Goal: Information Seeking & Learning: Learn about a topic

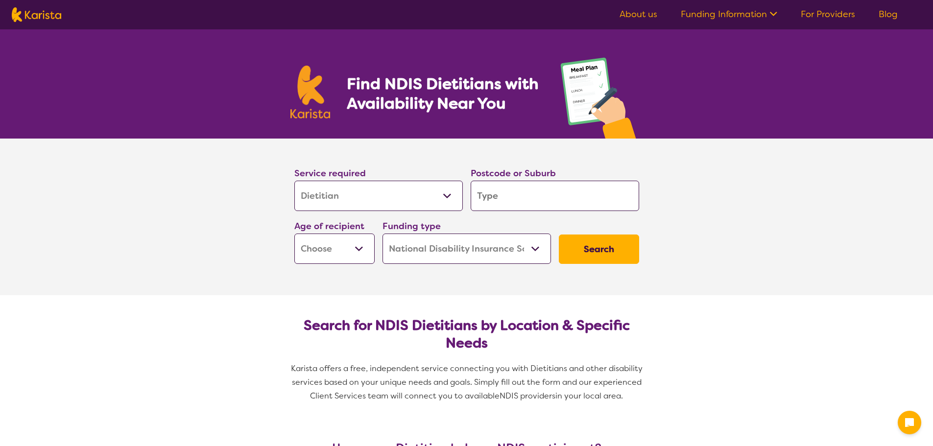
select select "Dietitian"
select select "NDIS"
select select "Dietitian"
select select "NDIS"
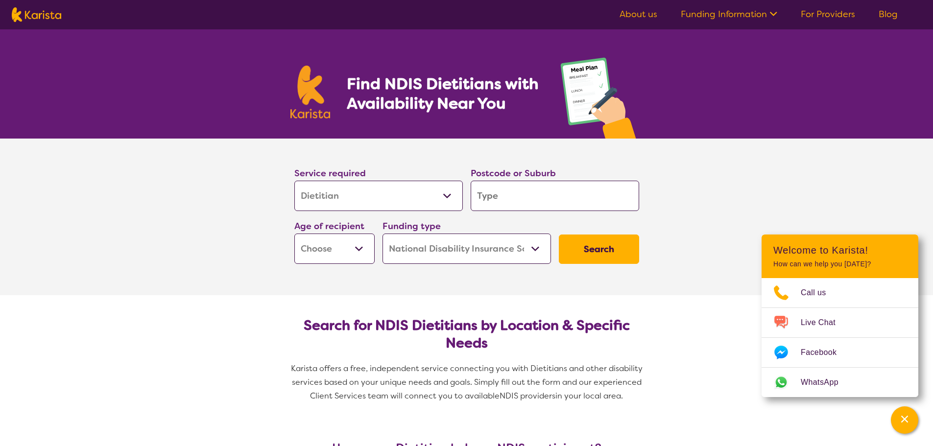
click at [495, 196] on input "search" at bounding box center [555, 196] width 168 height 30
type input "2"
type input "25"
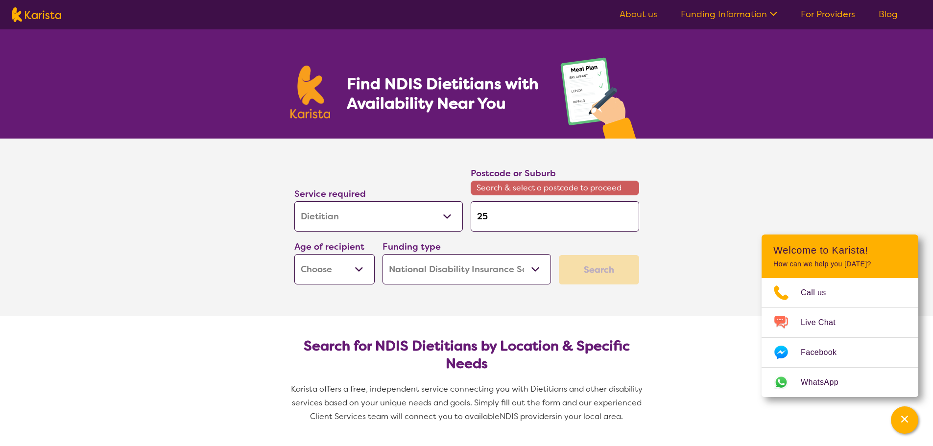
type input "255"
type input "2550"
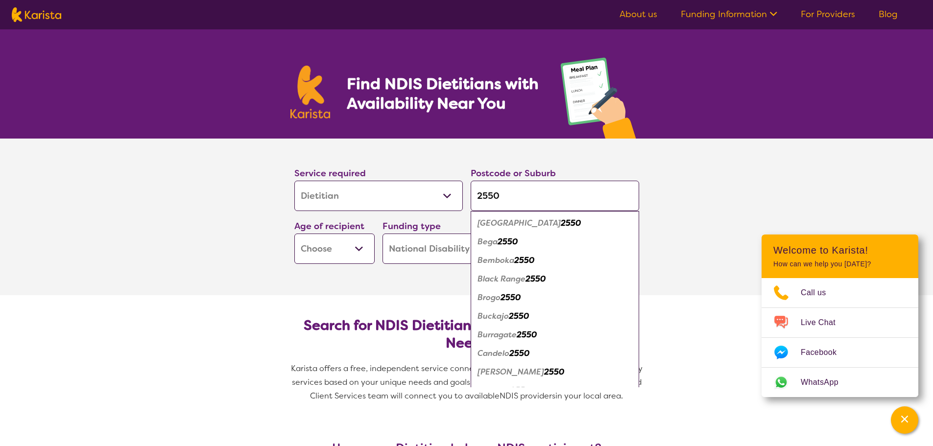
type input "2550"
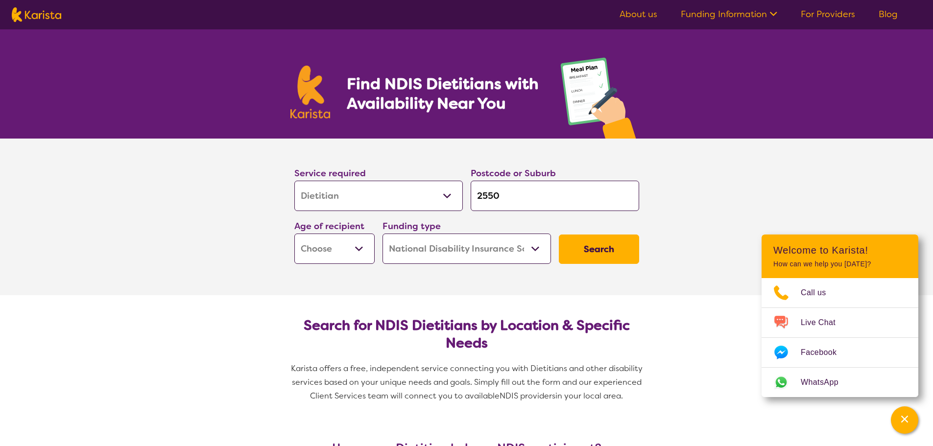
click at [323, 245] on select "Early Childhood - 0 to 9 Child - 10 to 11 Adolescent - 12 to 17 Adult - 18 to 6…" at bounding box center [334, 249] width 80 height 30
select select "AD"
click at [294, 234] on select "Early Childhood - 0 to 9 Child - 10 to 11 Adolescent - 12 to 17 Adult - 18 to 6…" at bounding box center [334, 249] width 80 height 30
select select "AD"
click at [487, 253] on select "Home Care Package (HCP) National Disability Insurance Scheme (NDIS) I don't know" at bounding box center [466, 249] width 168 height 30
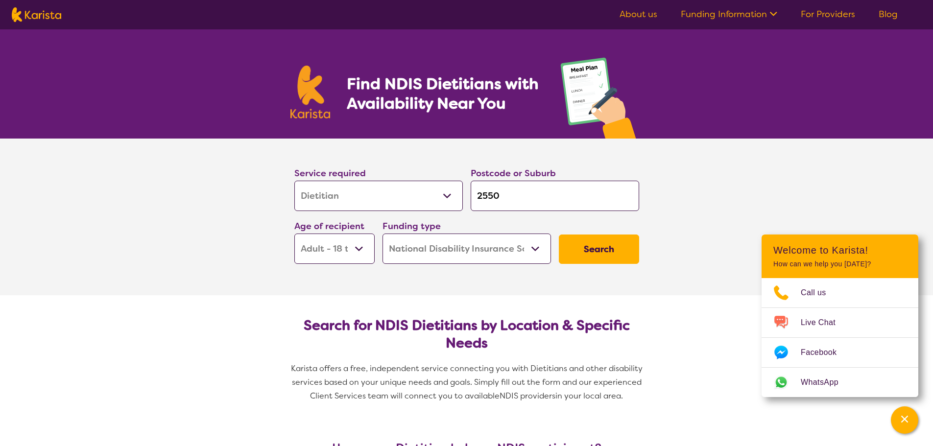
click at [382, 234] on select "Home Care Package (HCP) National Disability Insurance Scheme (NDIS) I don't know" at bounding box center [466, 249] width 168 height 30
click at [596, 243] on button "Search" at bounding box center [599, 249] width 80 height 29
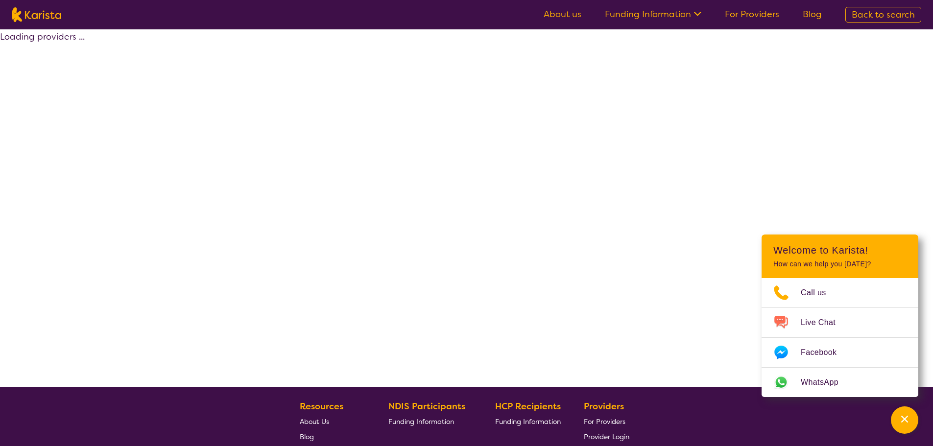
select select "by_score"
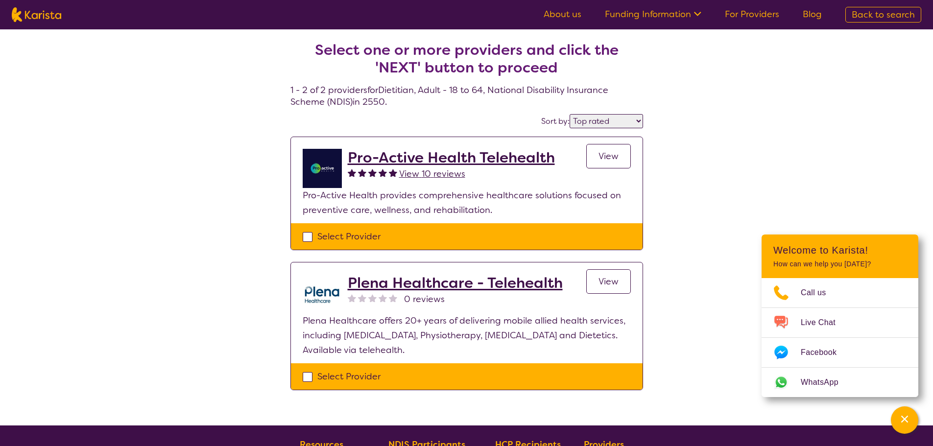
drag, startPoint x: 189, startPoint y: 140, endPoint x: 164, endPoint y: 110, distance: 39.3
click at [189, 140] on div "Select one or more providers and click the 'NEXT' button to proceed 1 - 2 of 2 …" at bounding box center [466, 227] width 933 height 396
select select "Dietitian"
select select "AD"
select select "NDIS"
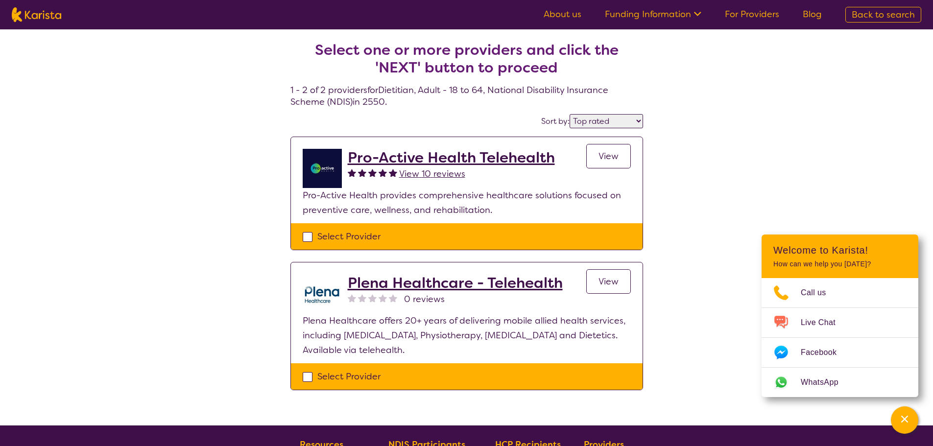
select select "Dietitian"
select select "AD"
select select "NDIS"
